Goal: Find specific page/section: Find specific page/section

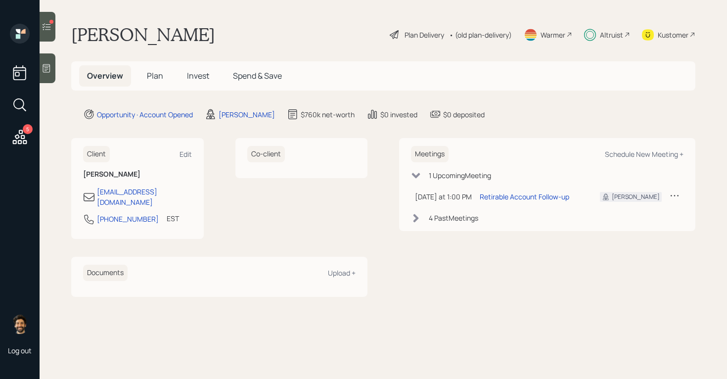
click at [600, 32] on div "Altruist" at bounding box center [611, 35] width 23 height 10
click at [157, 74] on span "Plan" at bounding box center [155, 75] width 16 height 11
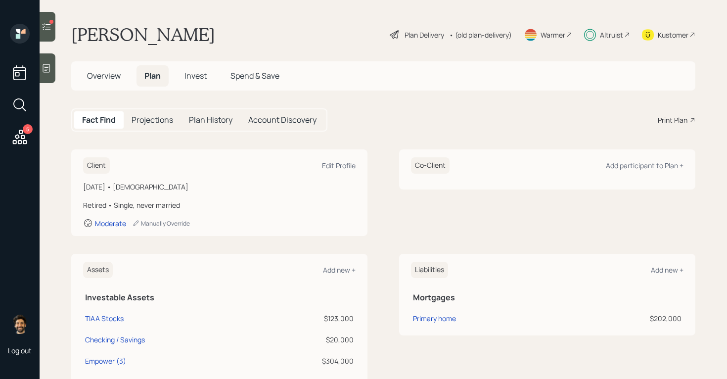
click at [112, 71] on span "Overview" at bounding box center [104, 75] width 34 height 11
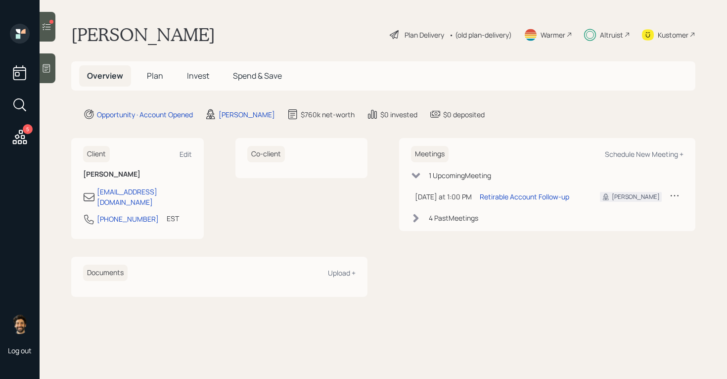
click at [16, 133] on icon at bounding box center [20, 137] width 18 height 18
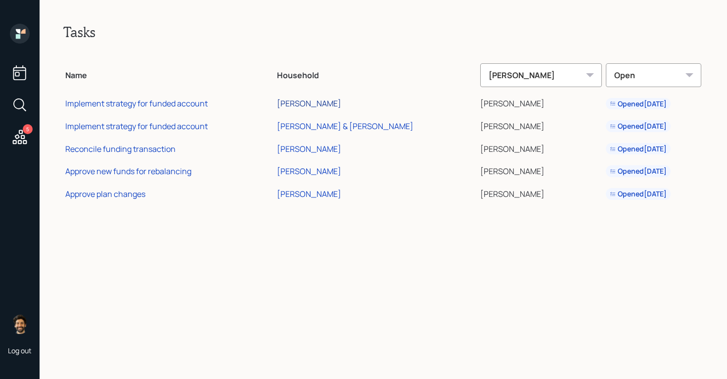
click at [332, 104] on div "[PERSON_NAME]" at bounding box center [309, 103] width 64 height 11
